Goal: Task Accomplishment & Management: Complete application form

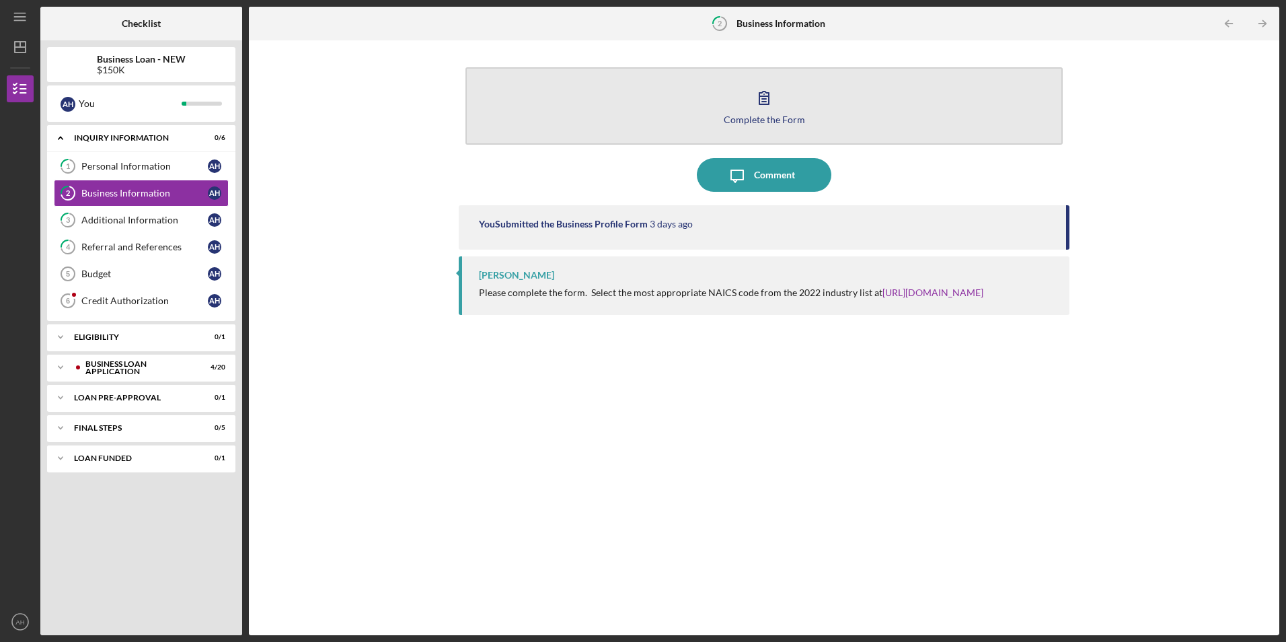
click at [761, 117] on div "Complete the Form" at bounding box center [764, 119] width 81 height 10
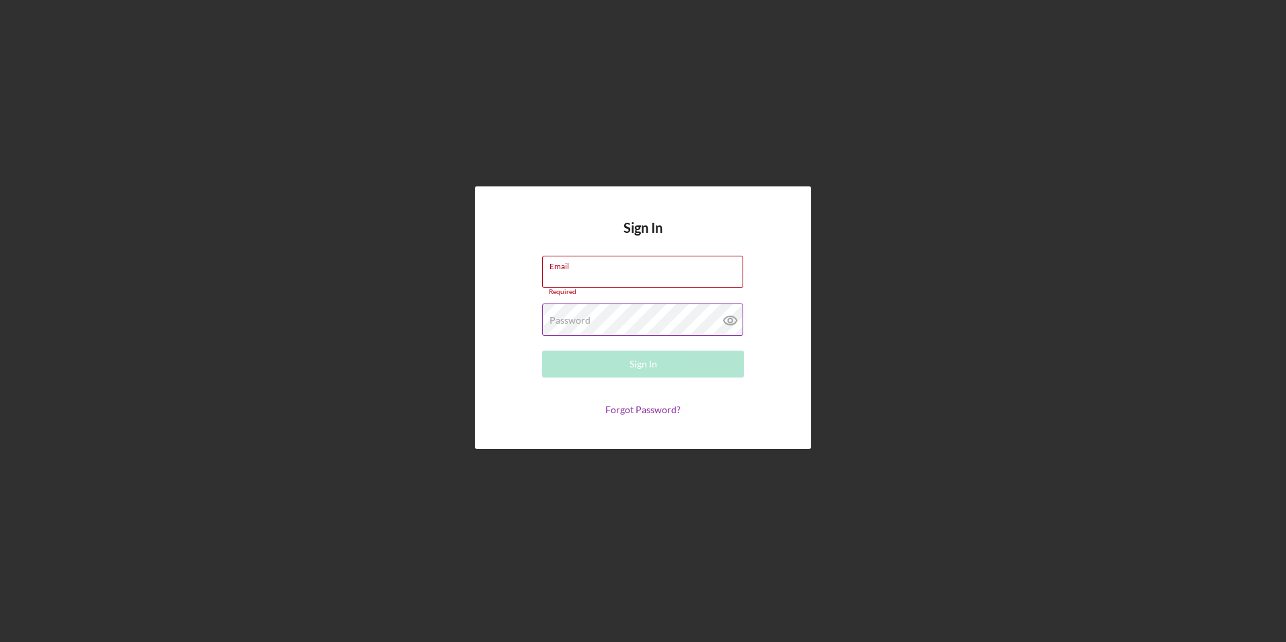
type input "MastersPreschoolCenter@gmail.com"
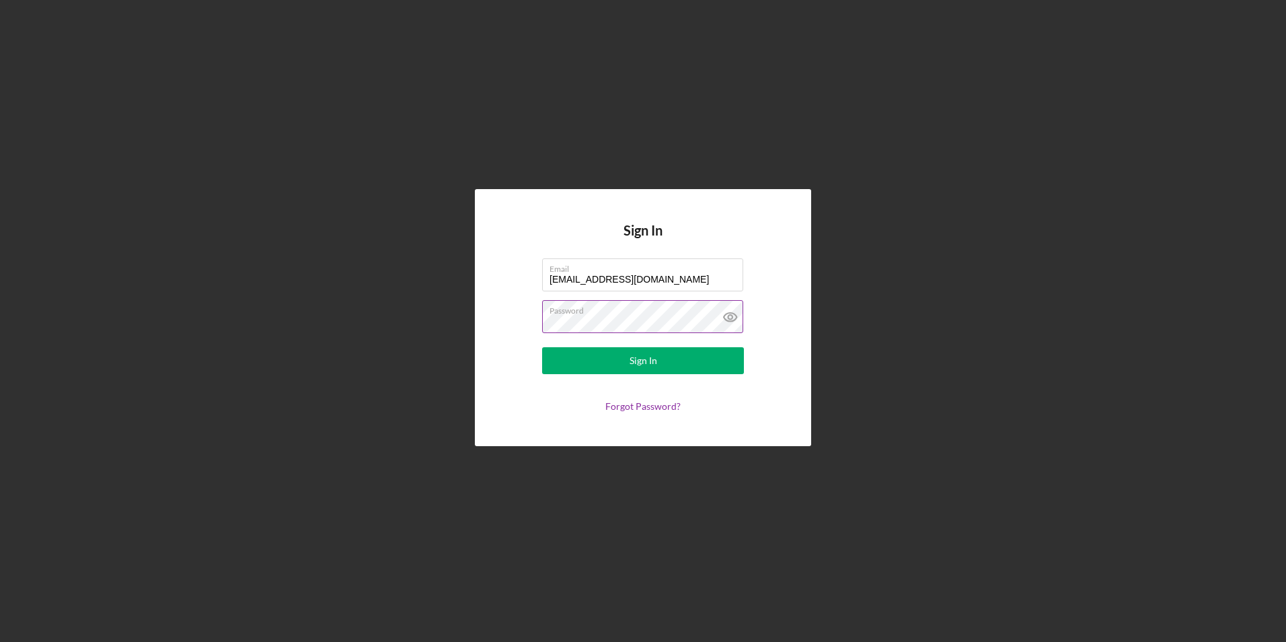
click at [730, 320] on icon at bounding box center [731, 317] width 34 height 34
click at [637, 354] on div "Sign In" at bounding box center [644, 360] width 28 height 27
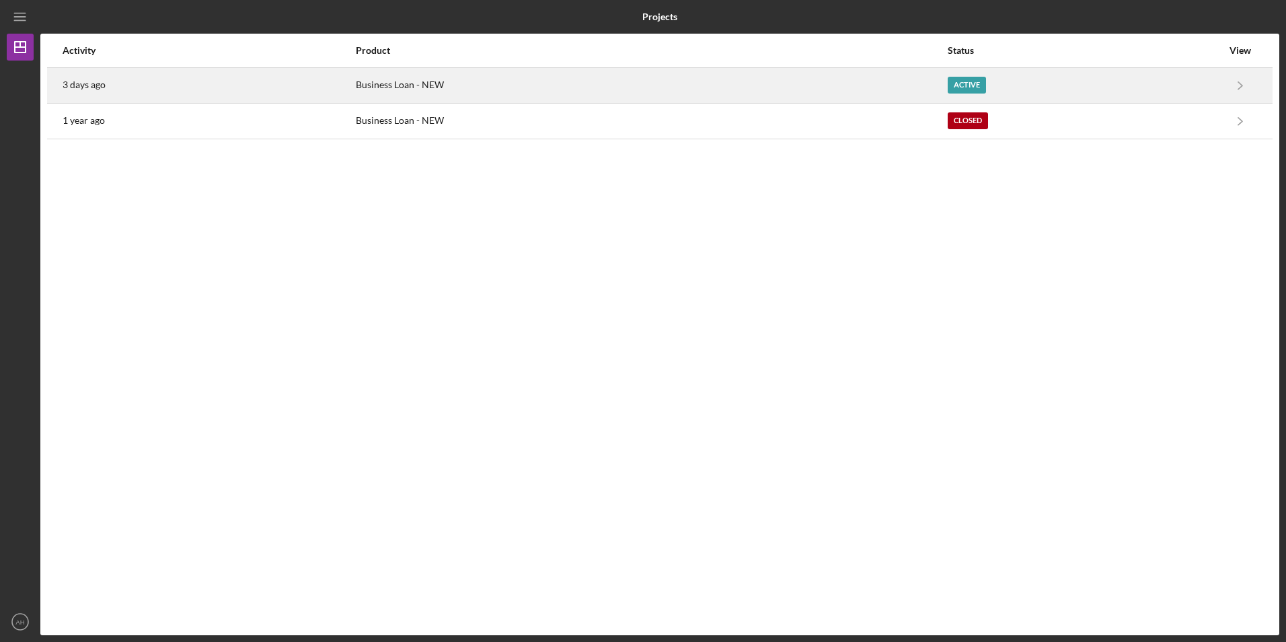
click at [958, 84] on div "Active" at bounding box center [967, 85] width 38 height 17
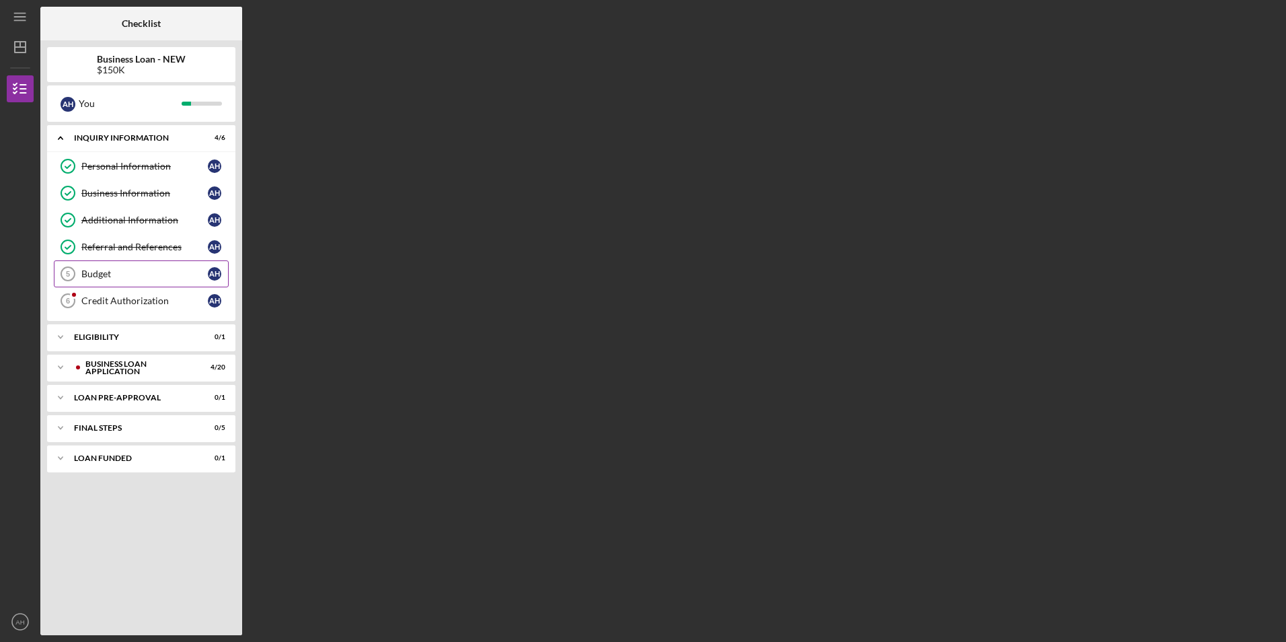
click at [122, 276] on div "Budget" at bounding box center [144, 273] width 126 height 11
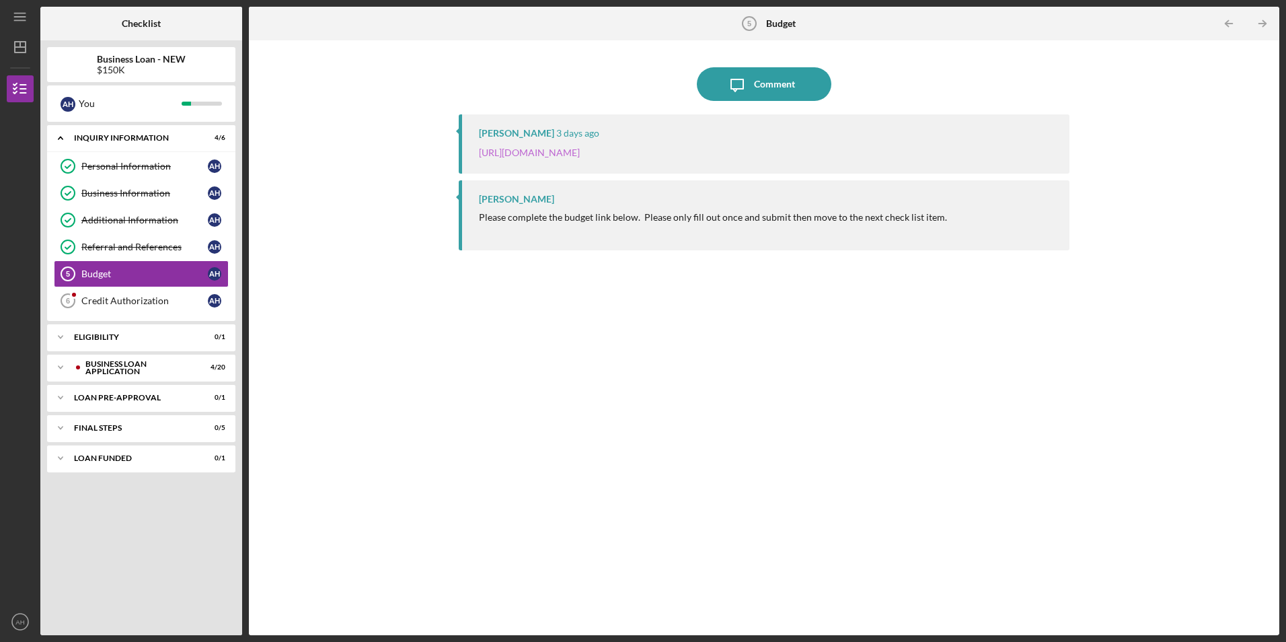
click at [544, 152] on link "https://justinepetersen.tfaforms.net/21?serviceID=a1gPC000004Q47J" at bounding box center [529, 152] width 101 height 11
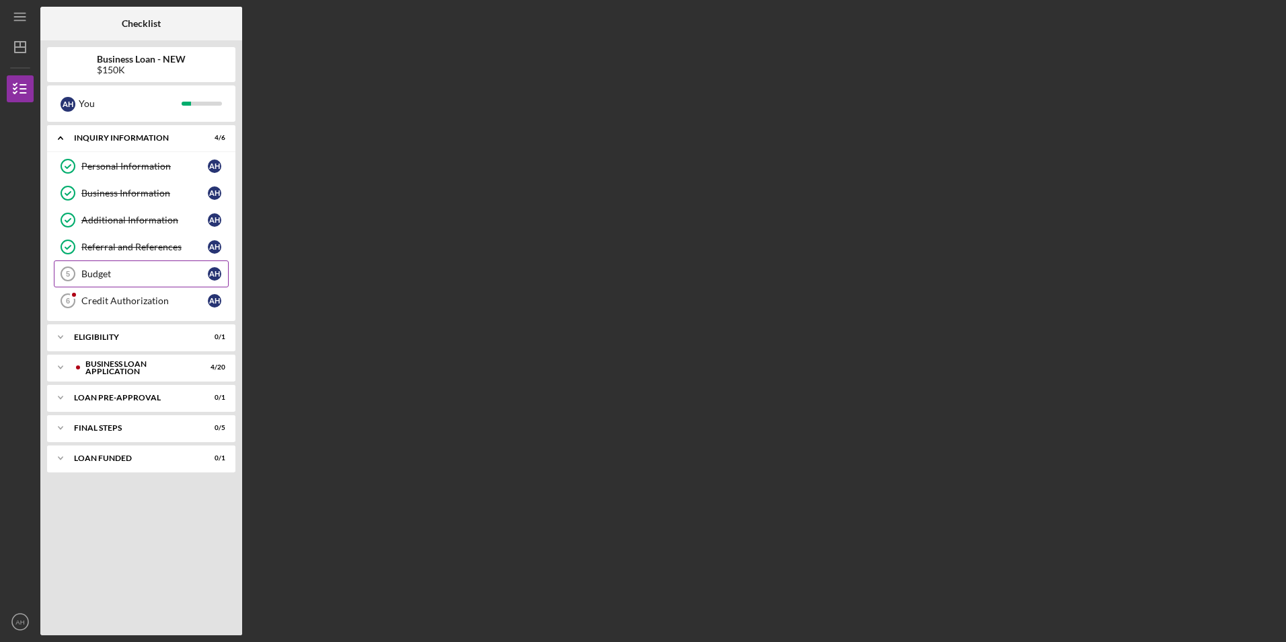
click at [120, 274] on div "Budget" at bounding box center [144, 273] width 126 height 11
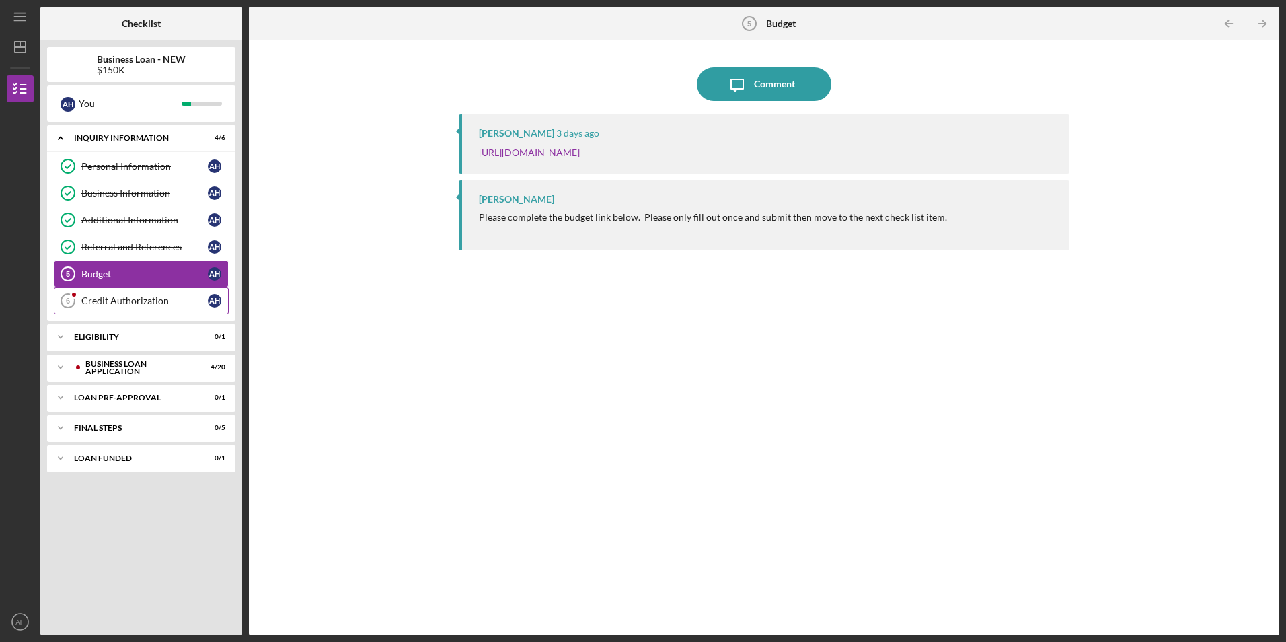
click at [119, 300] on div "Credit Authorization" at bounding box center [144, 300] width 126 height 11
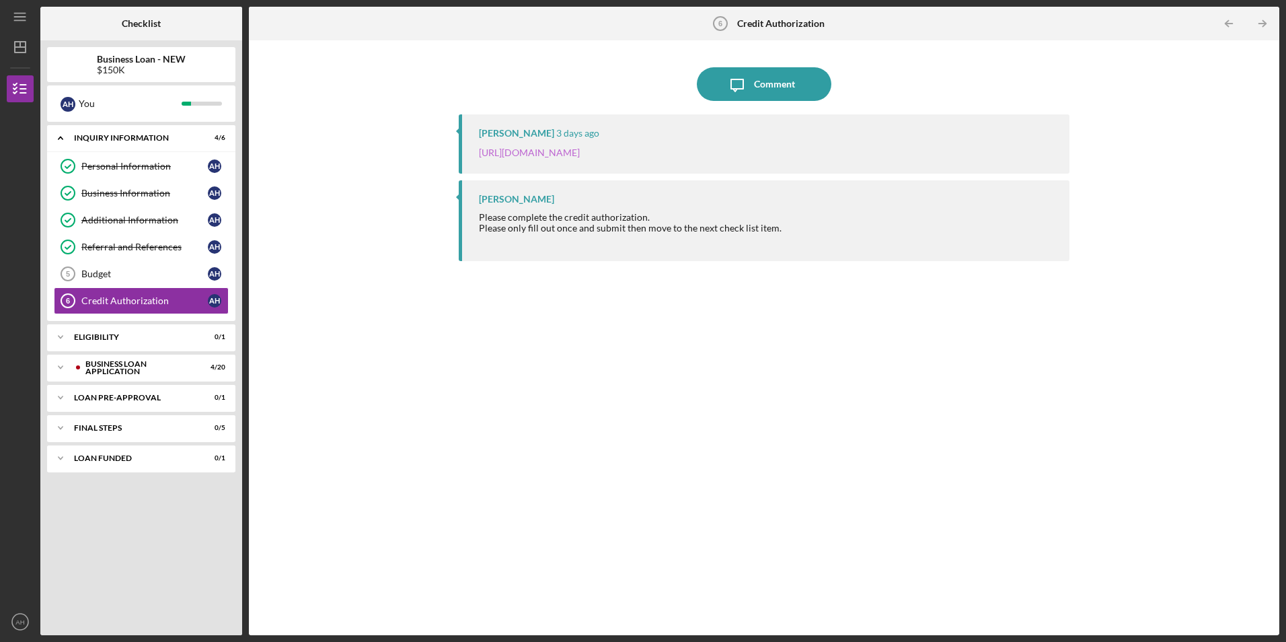
click at [506, 152] on link "https://justinepetersen.tfaforms.net/28?contactid=003PC000009gbNa" at bounding box center [529, 152] width 101 height 11
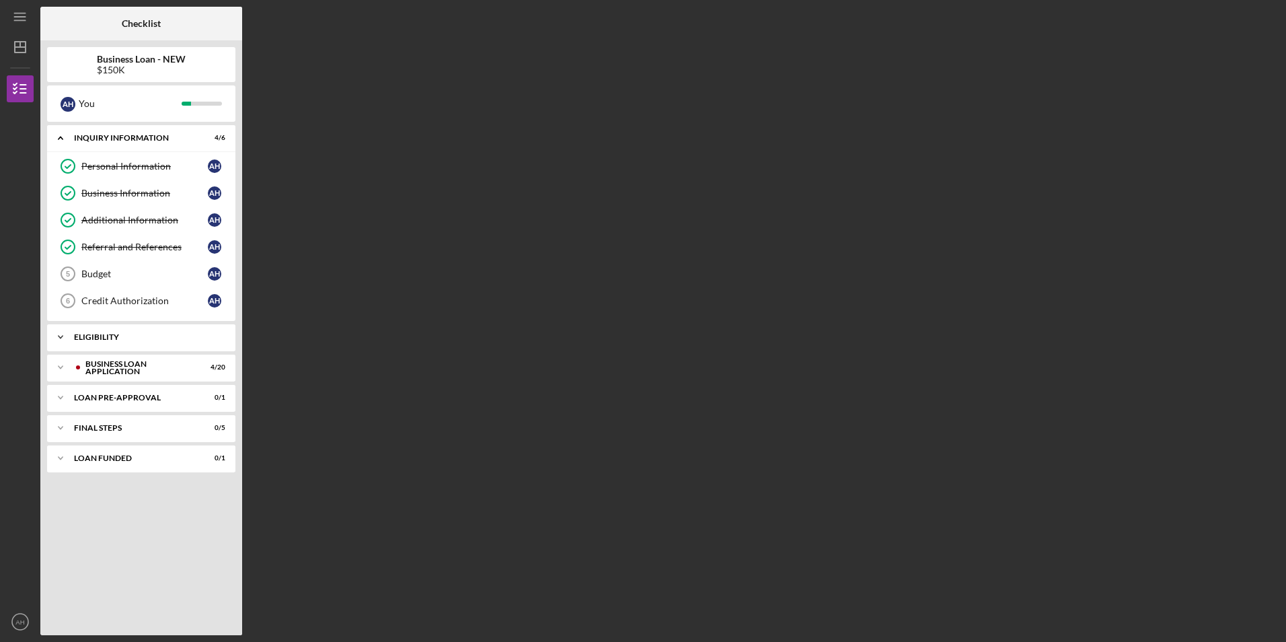
click at [62, 336] on icon "Icon/Expander" at bounding box center [60, 337] width 27 height 27
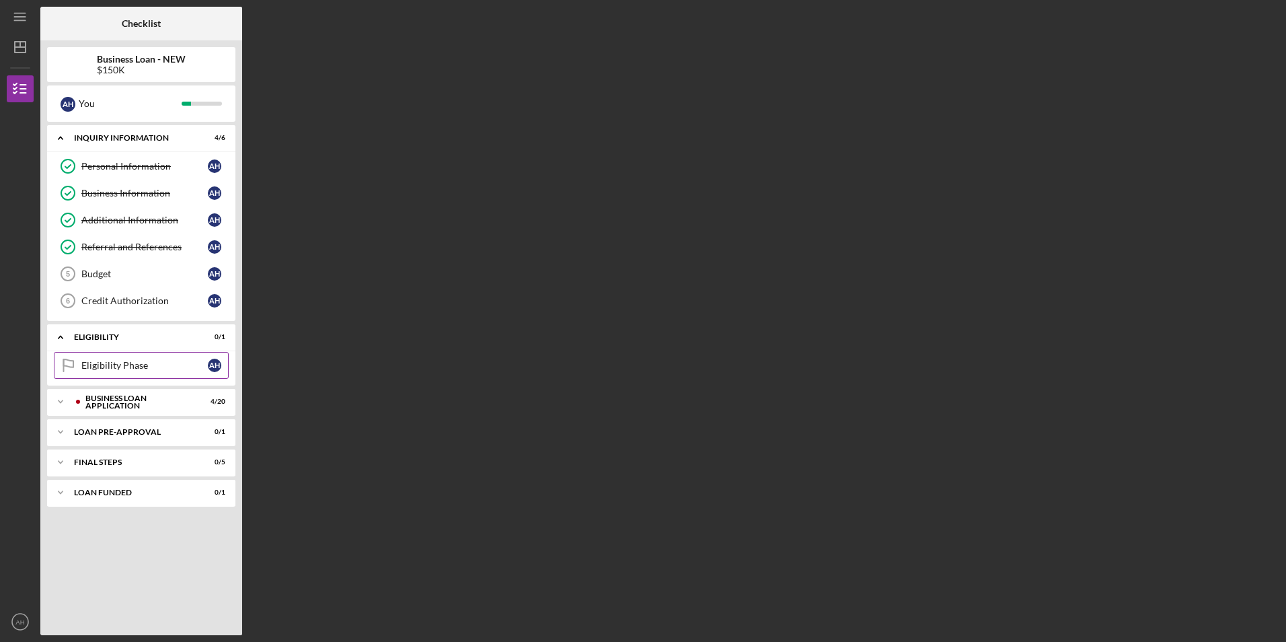
click at [115, 365] on div "Eligibility Phase" at bounding box center [144, 365] width 126 height 11
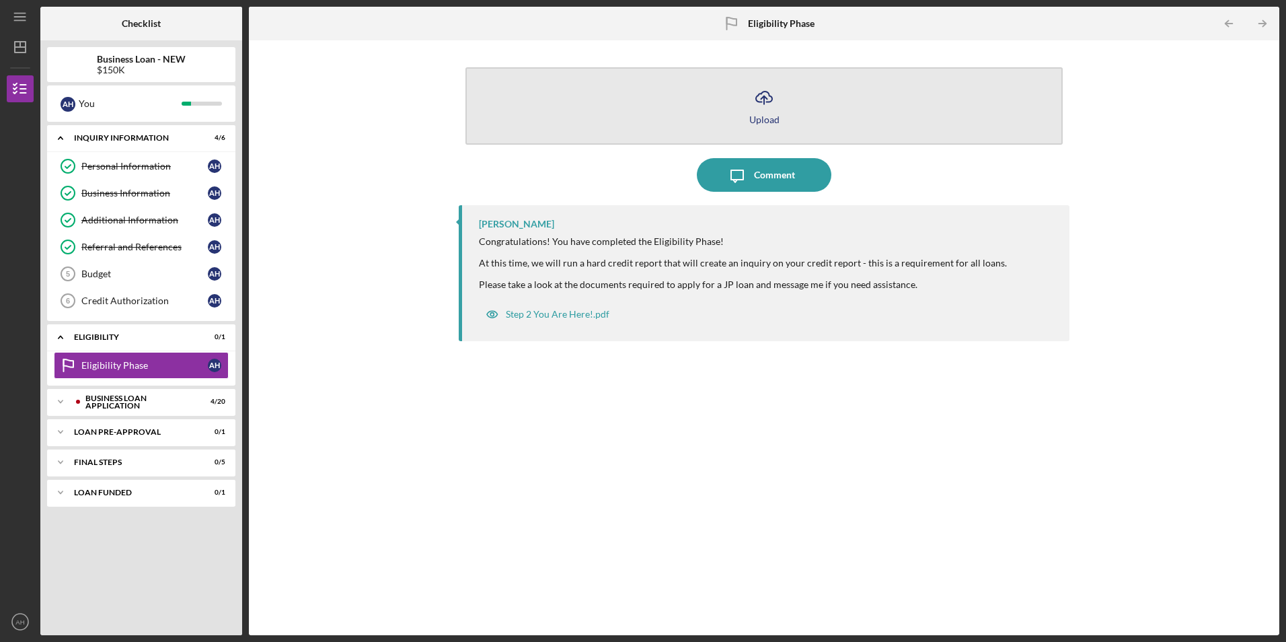
click at [763, 96] on icon "Icon/Upload" at bounding box center [764, 98] width 34 height 34
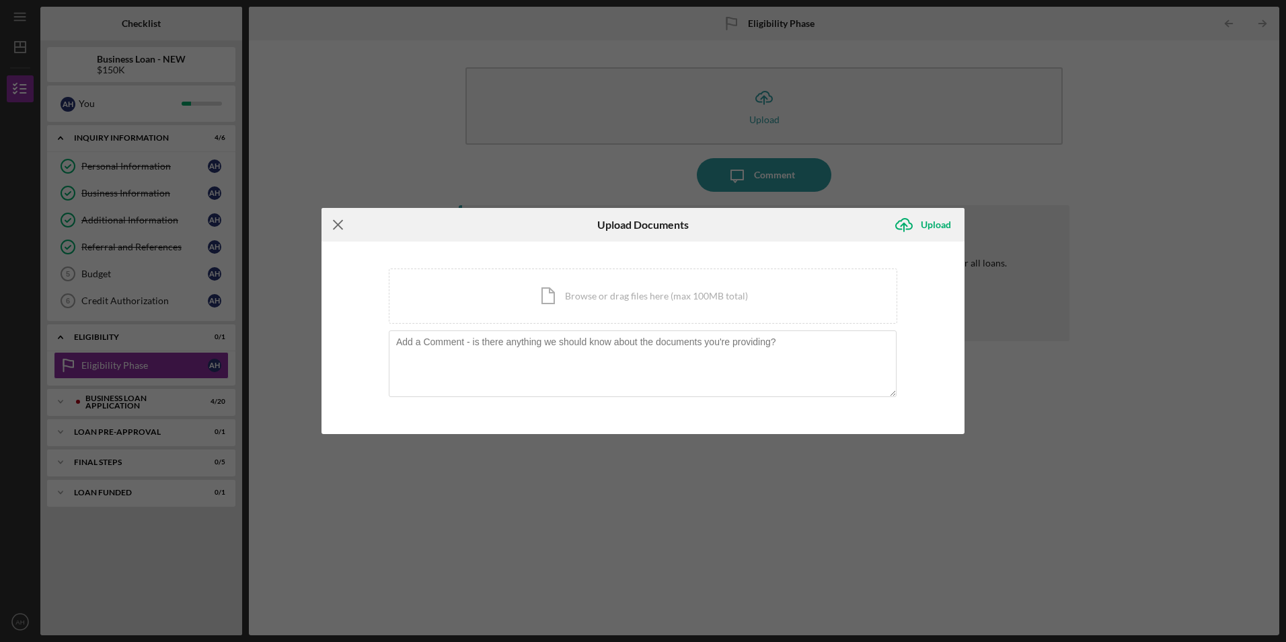
click at [338, 225] on line at bounding box center [338, 225] width 9 height 9
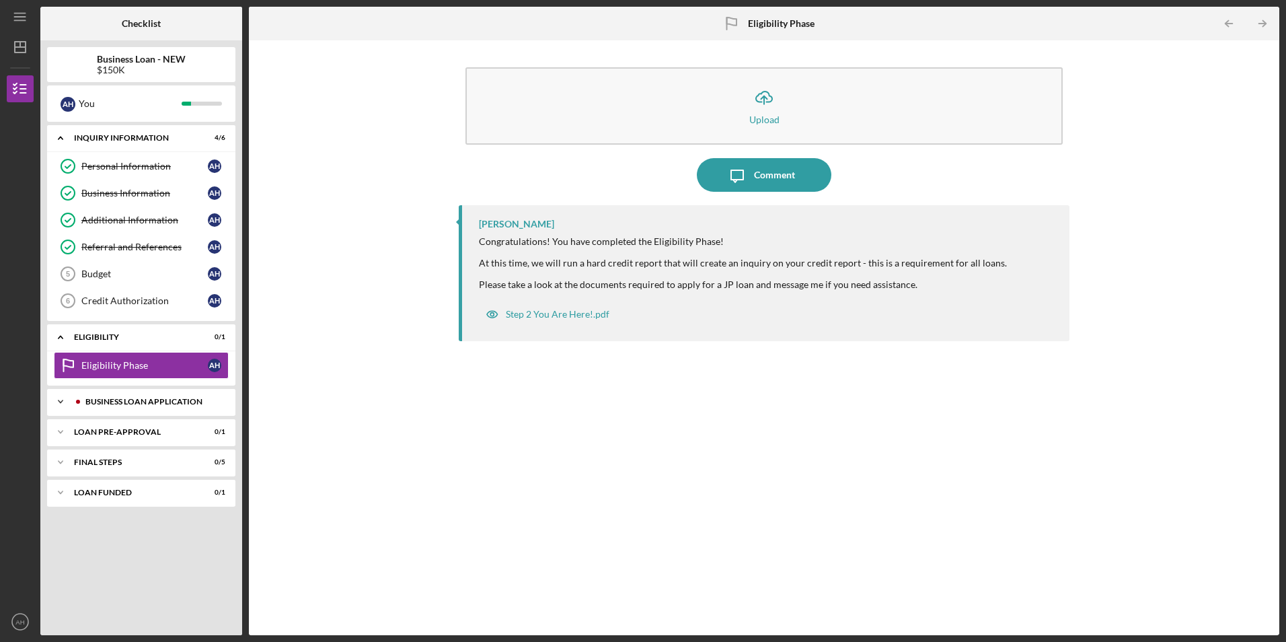
click at [61, 405] on icon "Icon/Expander" at bounding box center [60, 401] width 27 height 27
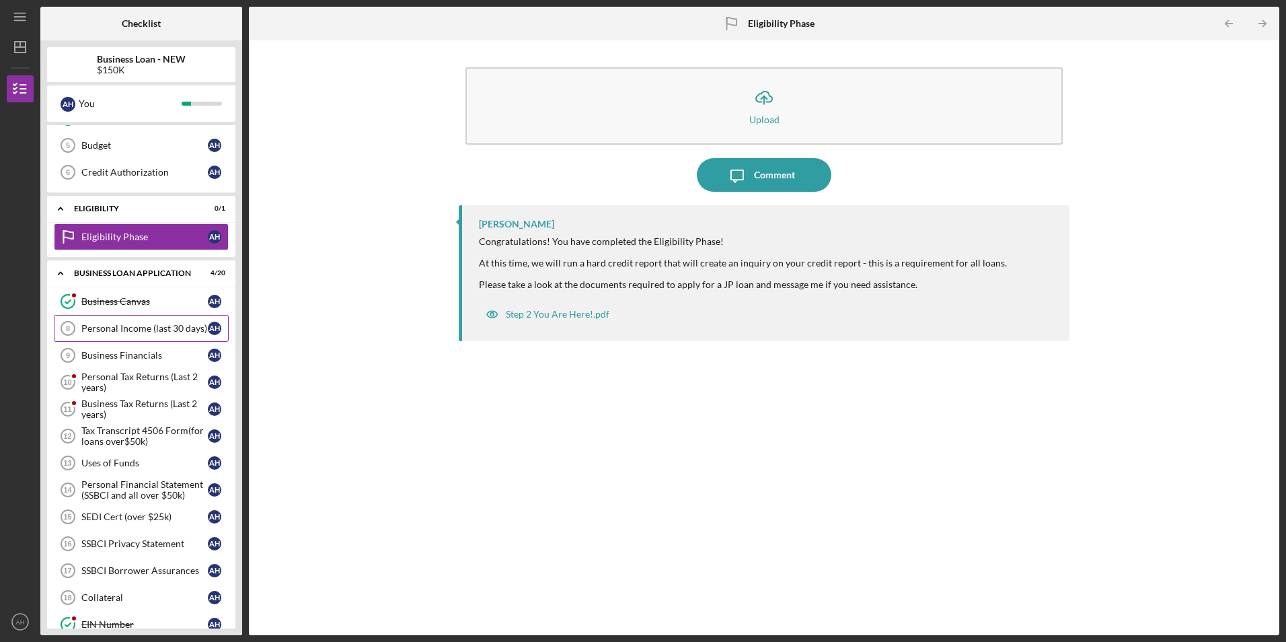
scroll to position [135, 0]
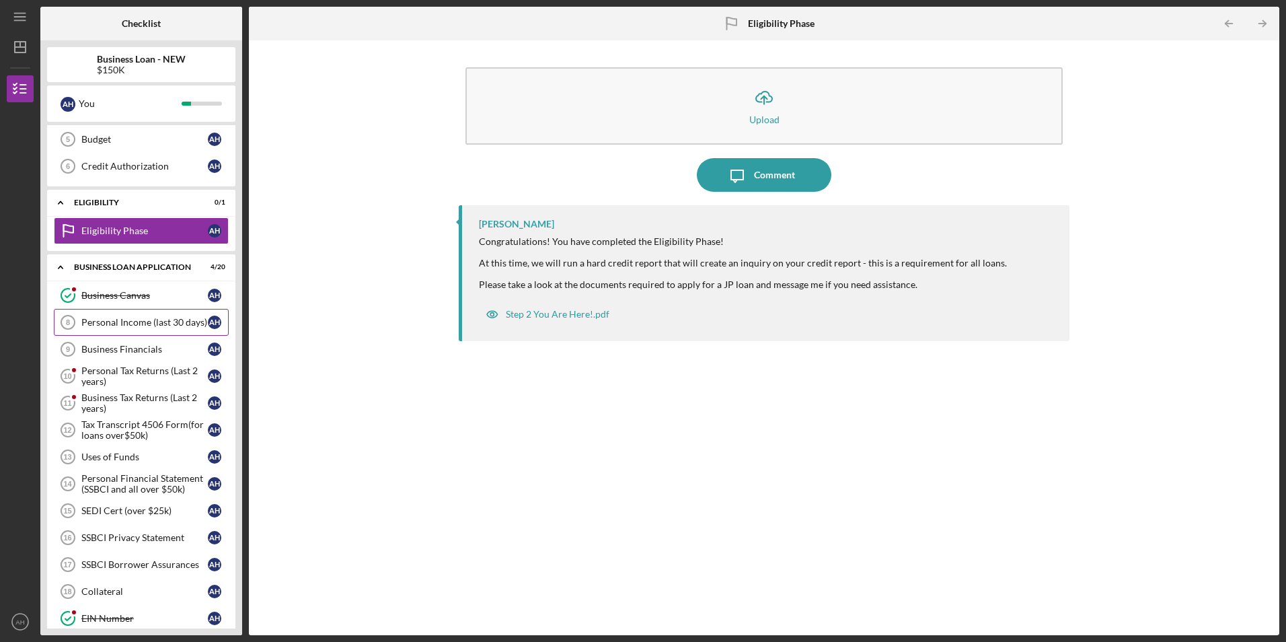
click at [120, 320] on div "Personal Income (last 30 days)" at bounding box center [144, 322] width 126 height 11
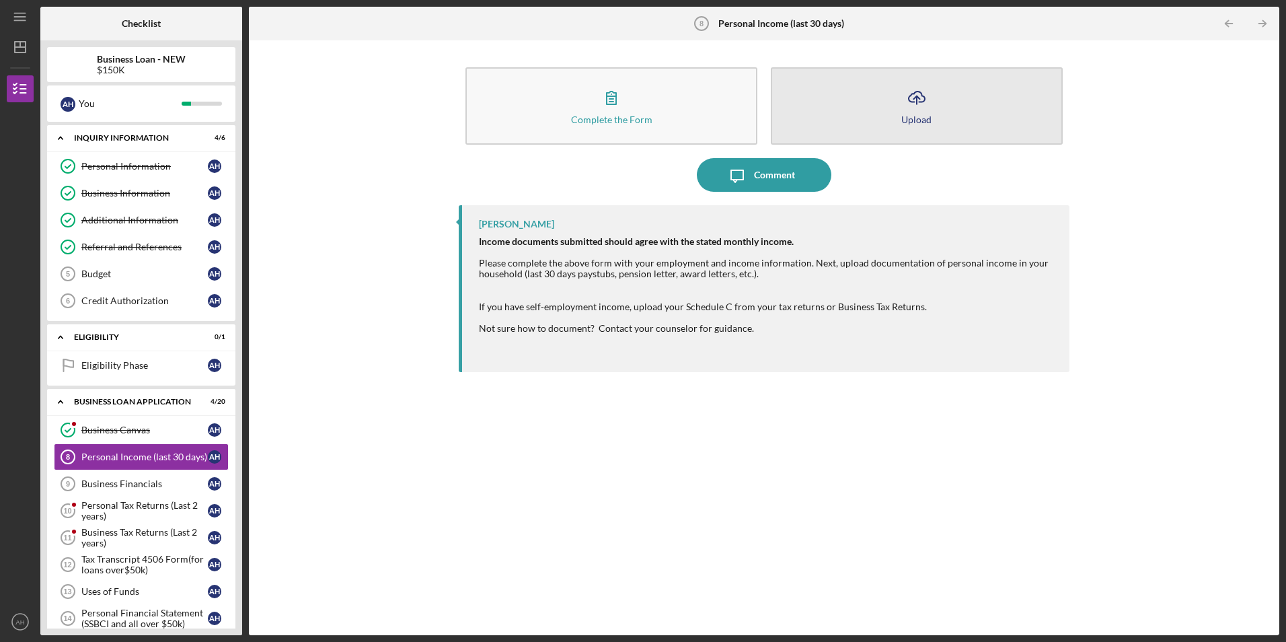
click at [915, 110] on icon "Icon/Upload" at bounding box center [917, 98] width 34 height 34
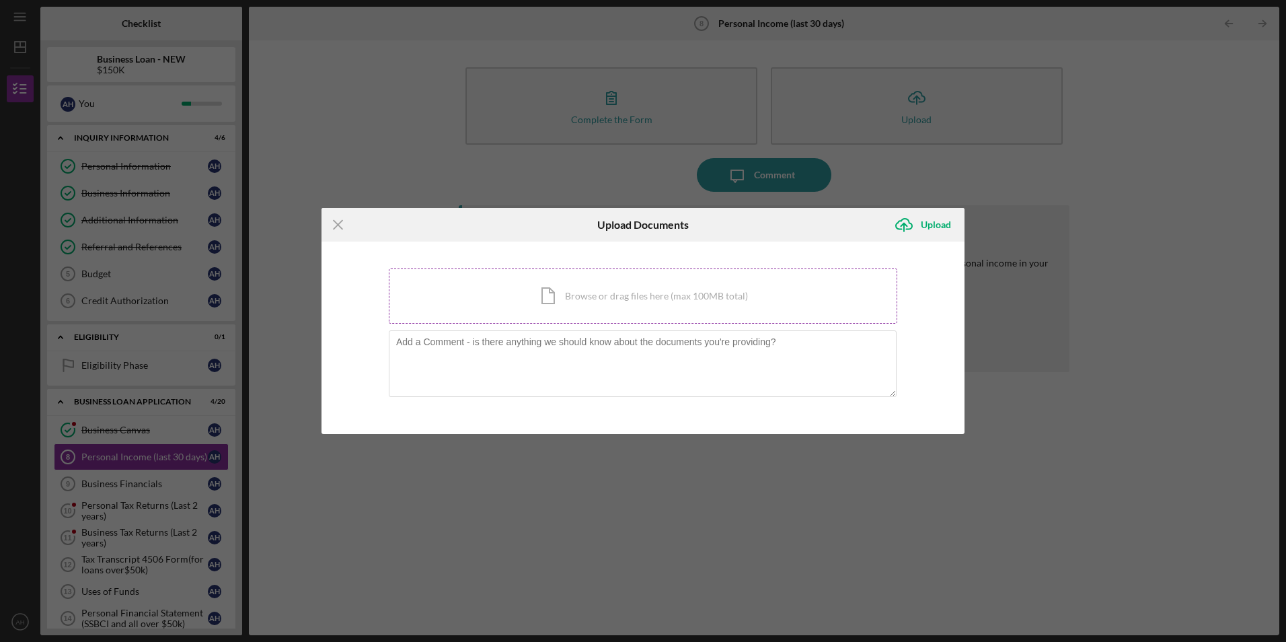
click at [584, 299] on div "Icon/Document Browse or drag files here (max 100MB total) Tap to choose files o…" at bounding box center [643, 295] width 508 height 55
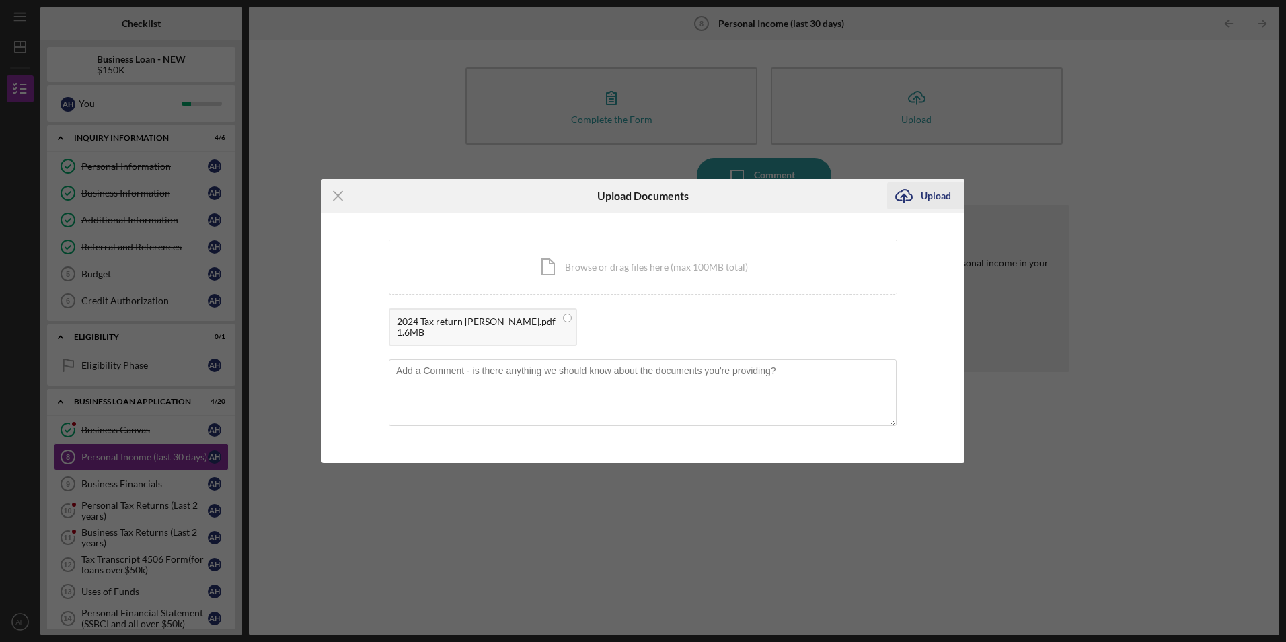
click at [904, 198] on icon "Icon/Upload" at bounding box center [904, 196] width 34 height 34
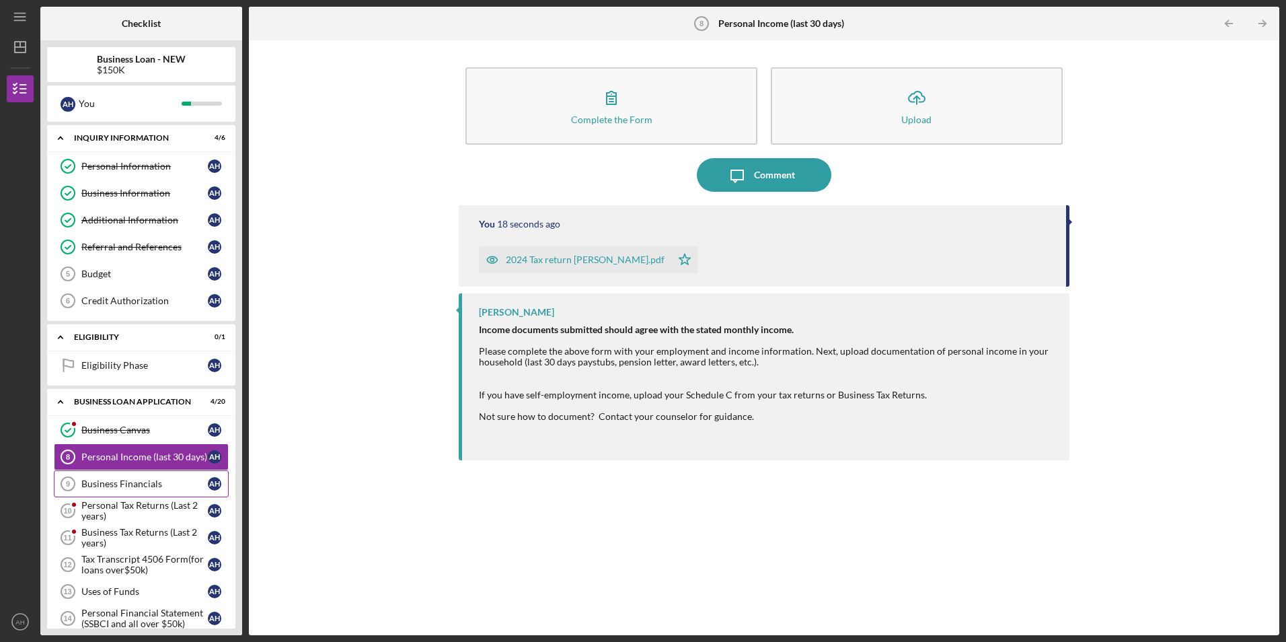
click at [114, 484] on div "Business Financials" at bounding box center [144, 483] width 126 height 11
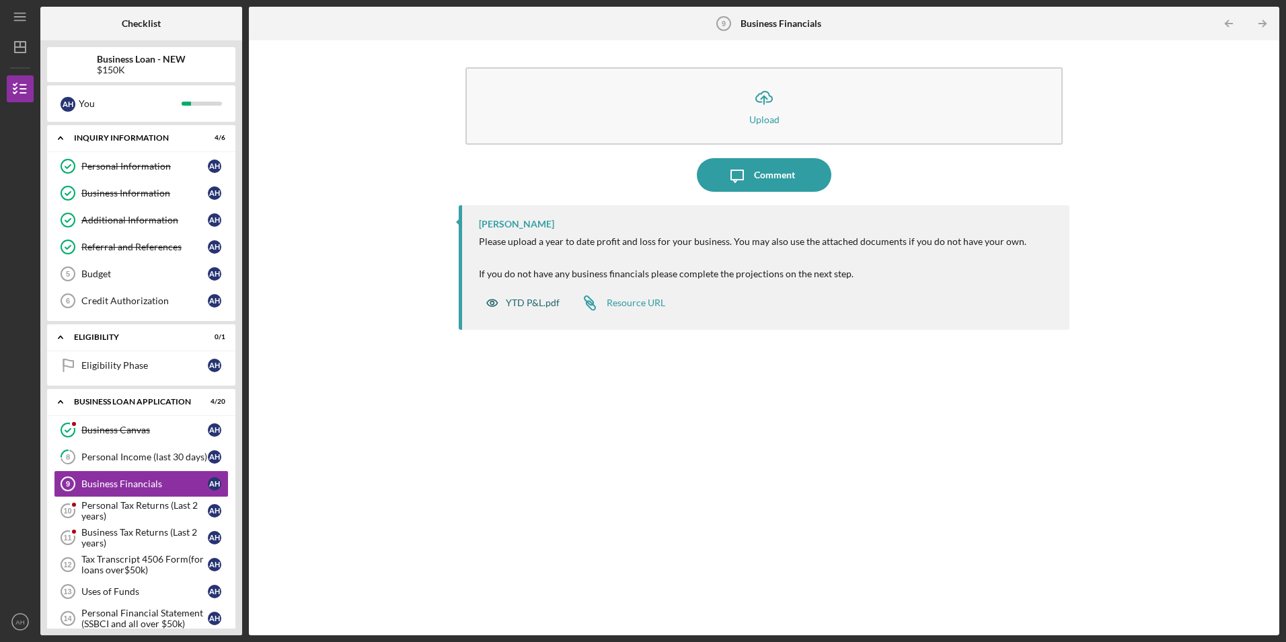
click at [491, 302] on icon "button" at bounding box center [492, 302] width 3 height 3
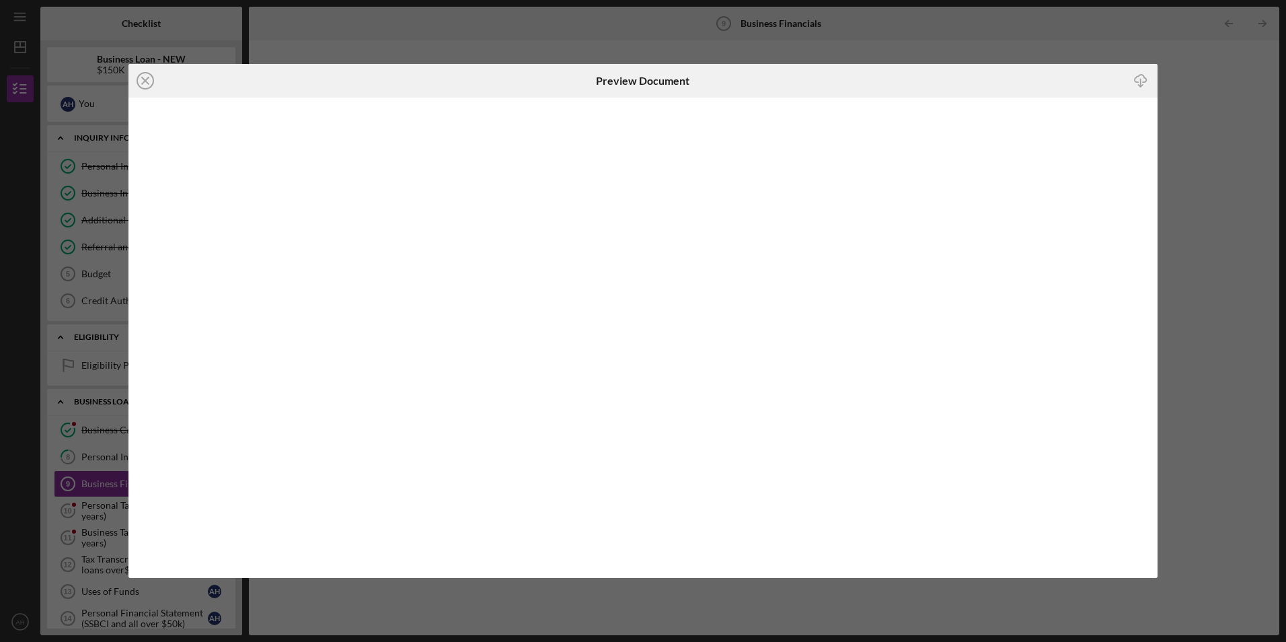
click at [1139, 81] on icon "Icon/Download" at bounding box center [1140, 81] width 30 height 30
click at [147, 81] on line at bounding box center [145, 80] width 7 height 7
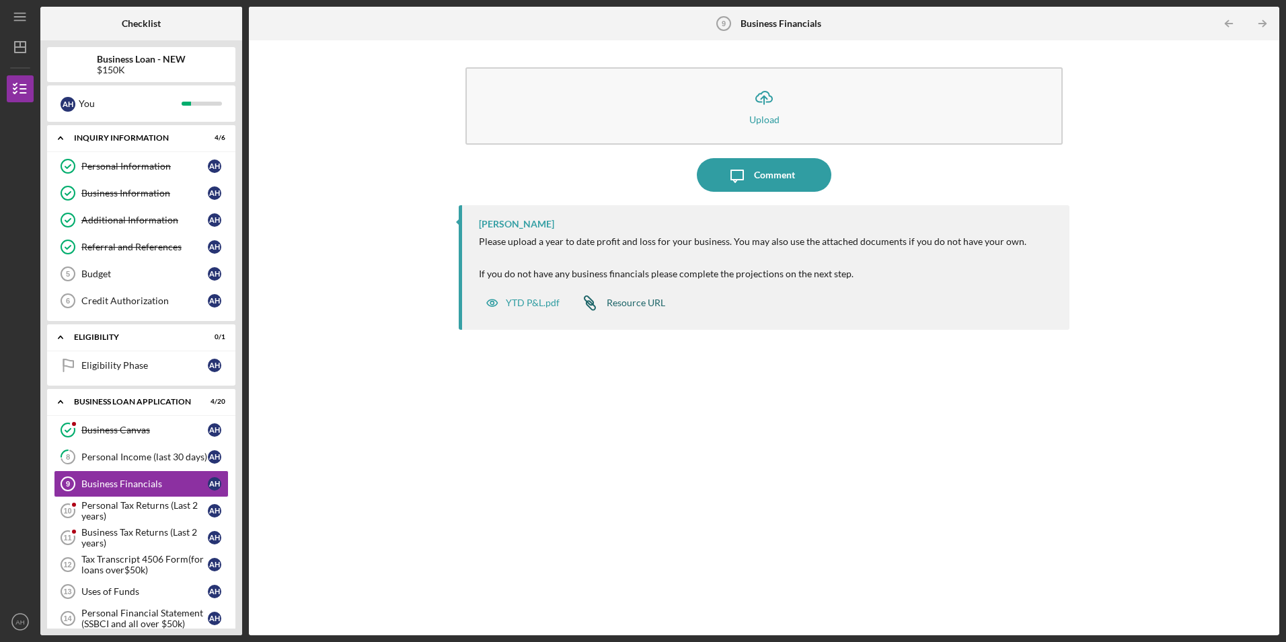
click at [619, 302] on div "Resource URL" at bounding box center [636, 302] width 59 height 11
